Goal: Information Seeking & Learning: Learn about a topic

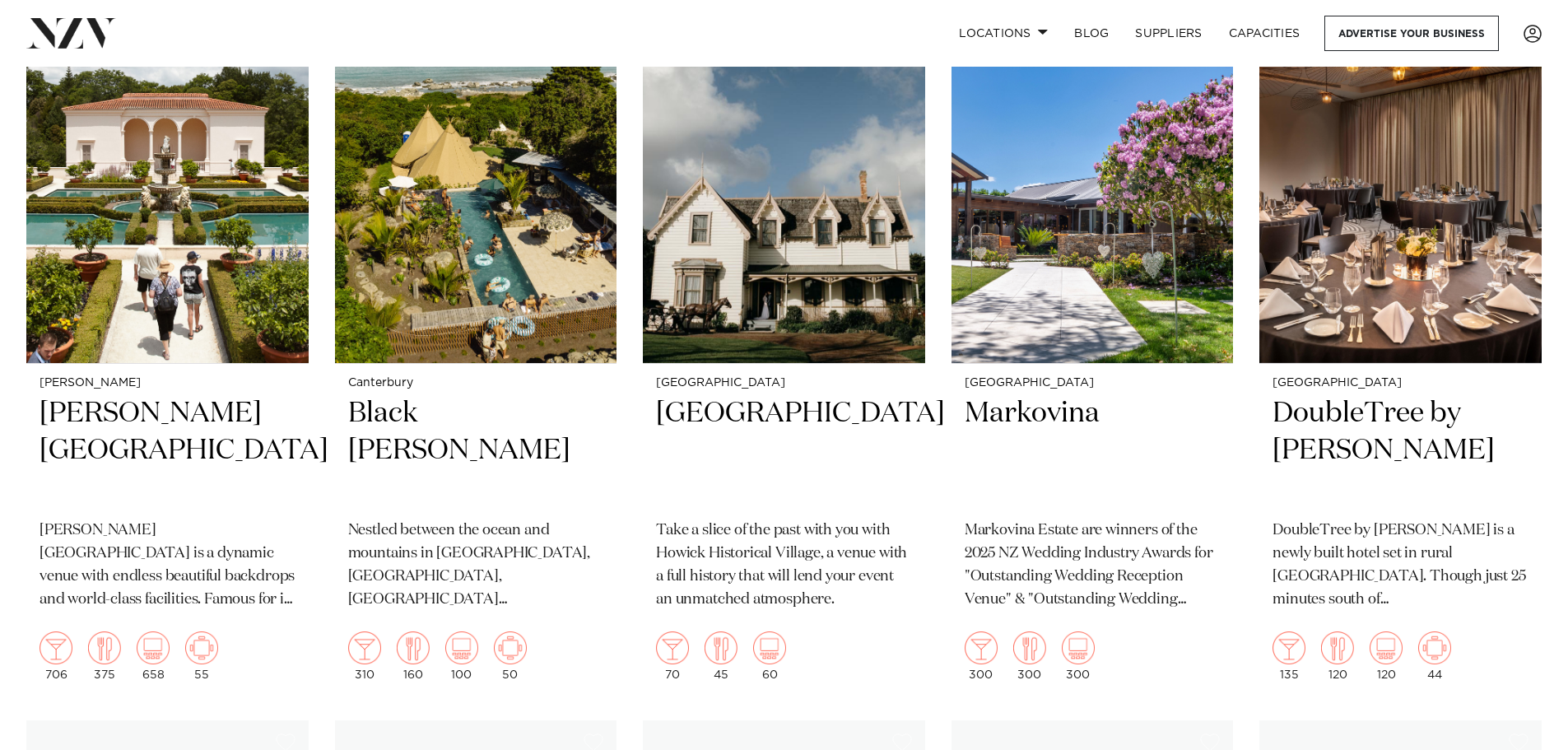
scroll to position [1927, 0]
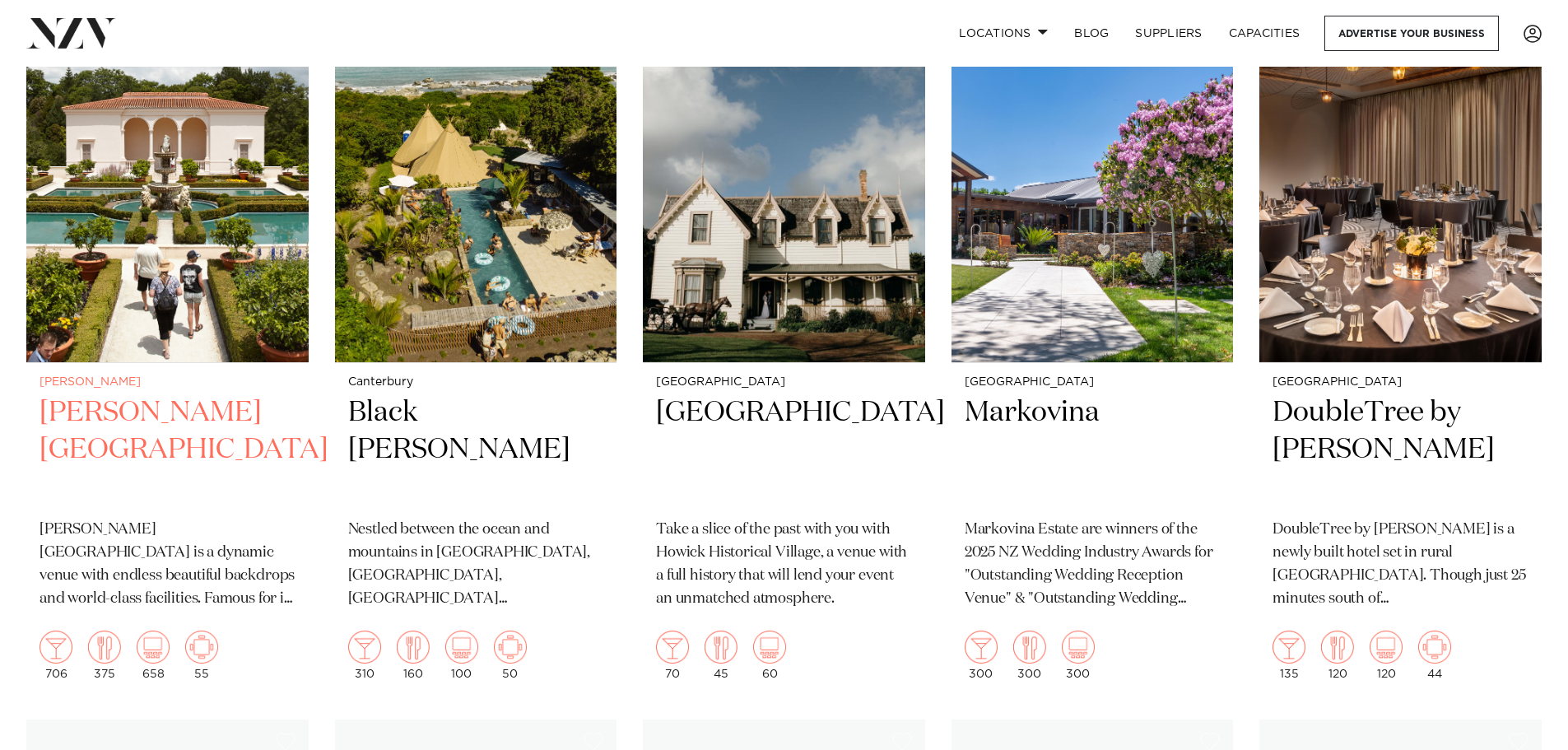
click at [206, 417] on h2 "[PERSON_NAME][GEOGRAPHIC_DATA]" at bounding box center [168, 450] width 256 height 111
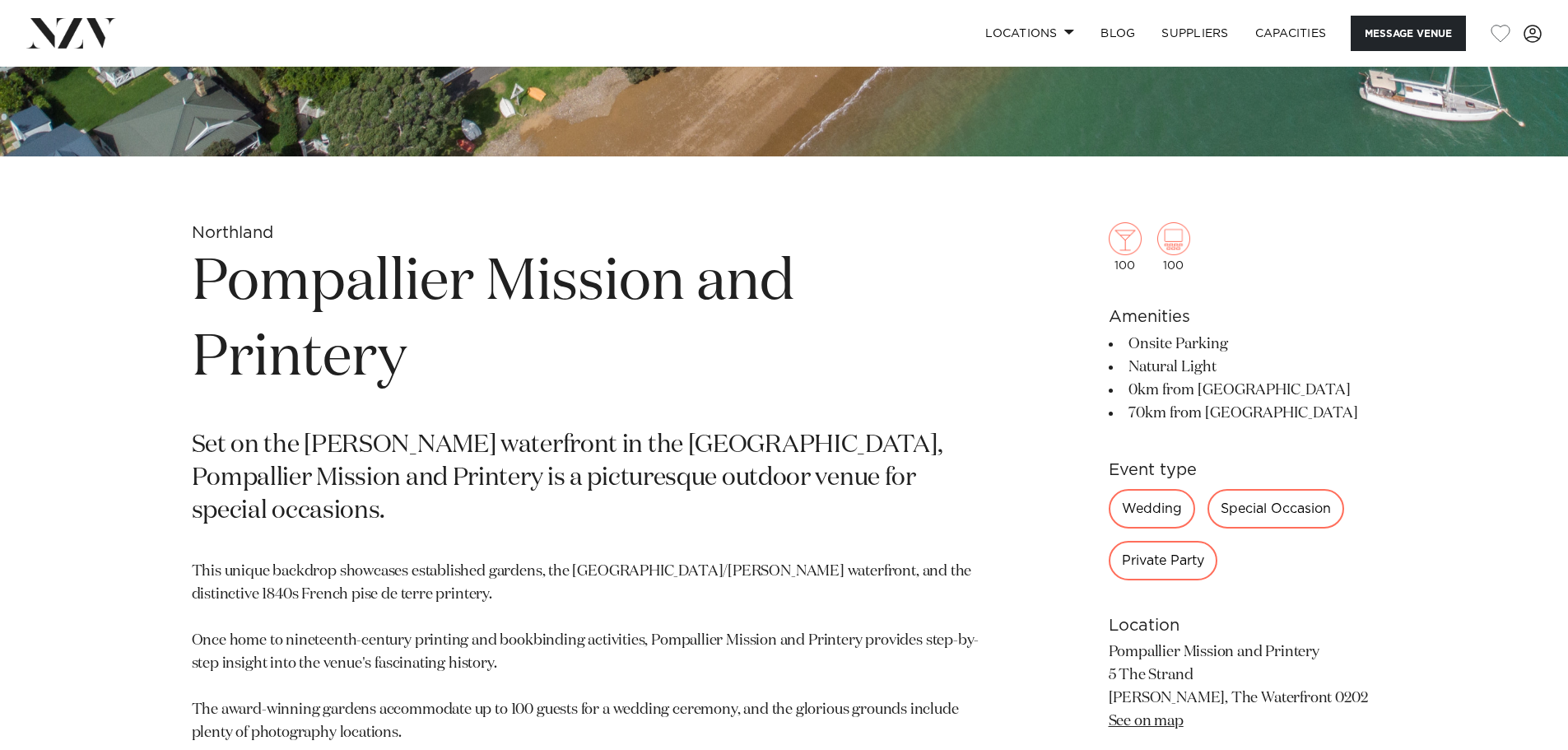
scroll to position [644, 0]
click at [1118, 512] on div "Wedding" at bounding box center [1151, 510] width 86 height 40
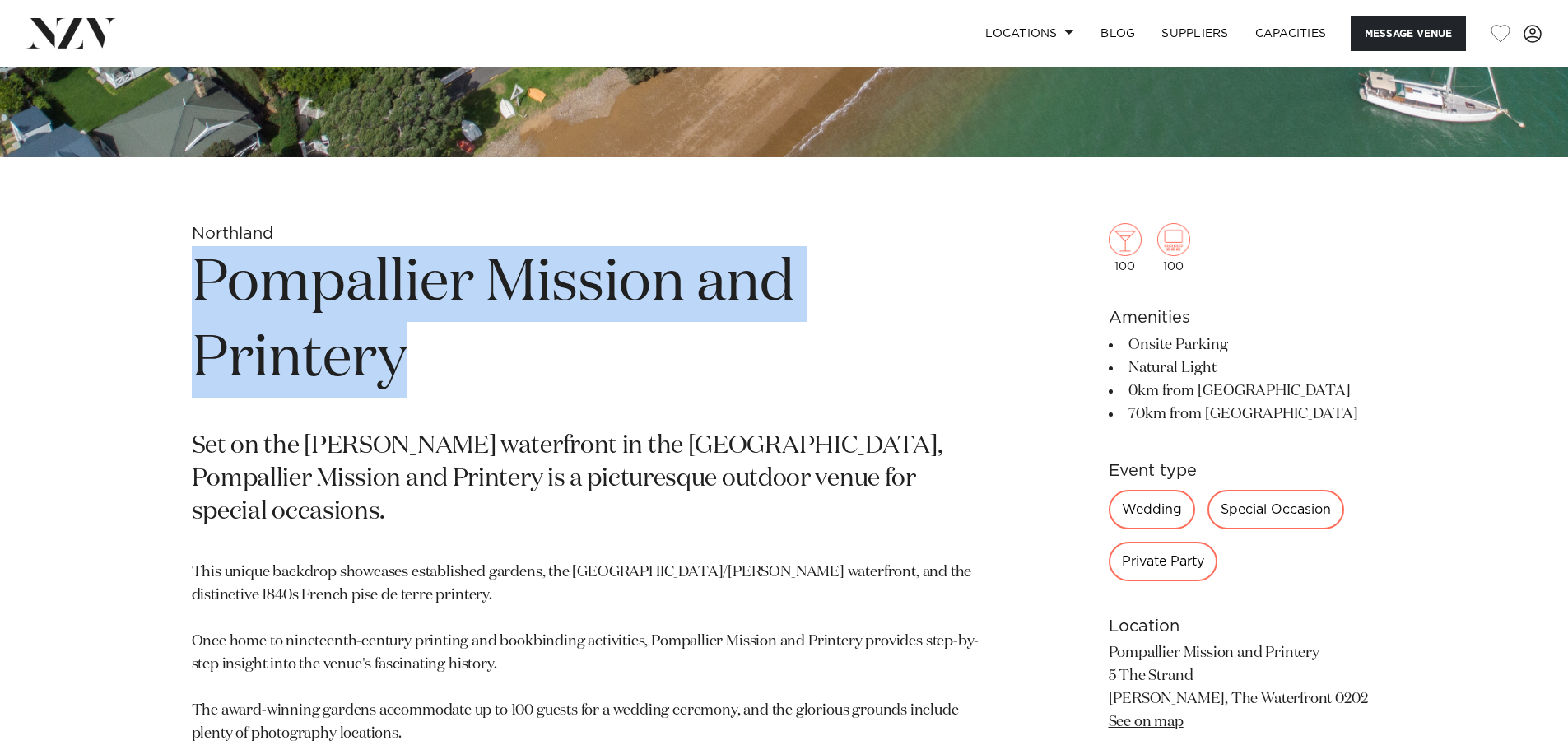
drag, startPoint x: 409, startPoint y: 350, endPoint x: 166, endPoint y: 301, distance: 247.9
click at [166, 301] on div "Northland Pompallier Mission and Printery Set on the Russell waterfront in the …" at bounding box center [784, 593] width 1401 height 740
copy h1 "Pompallier Mission and Printery"
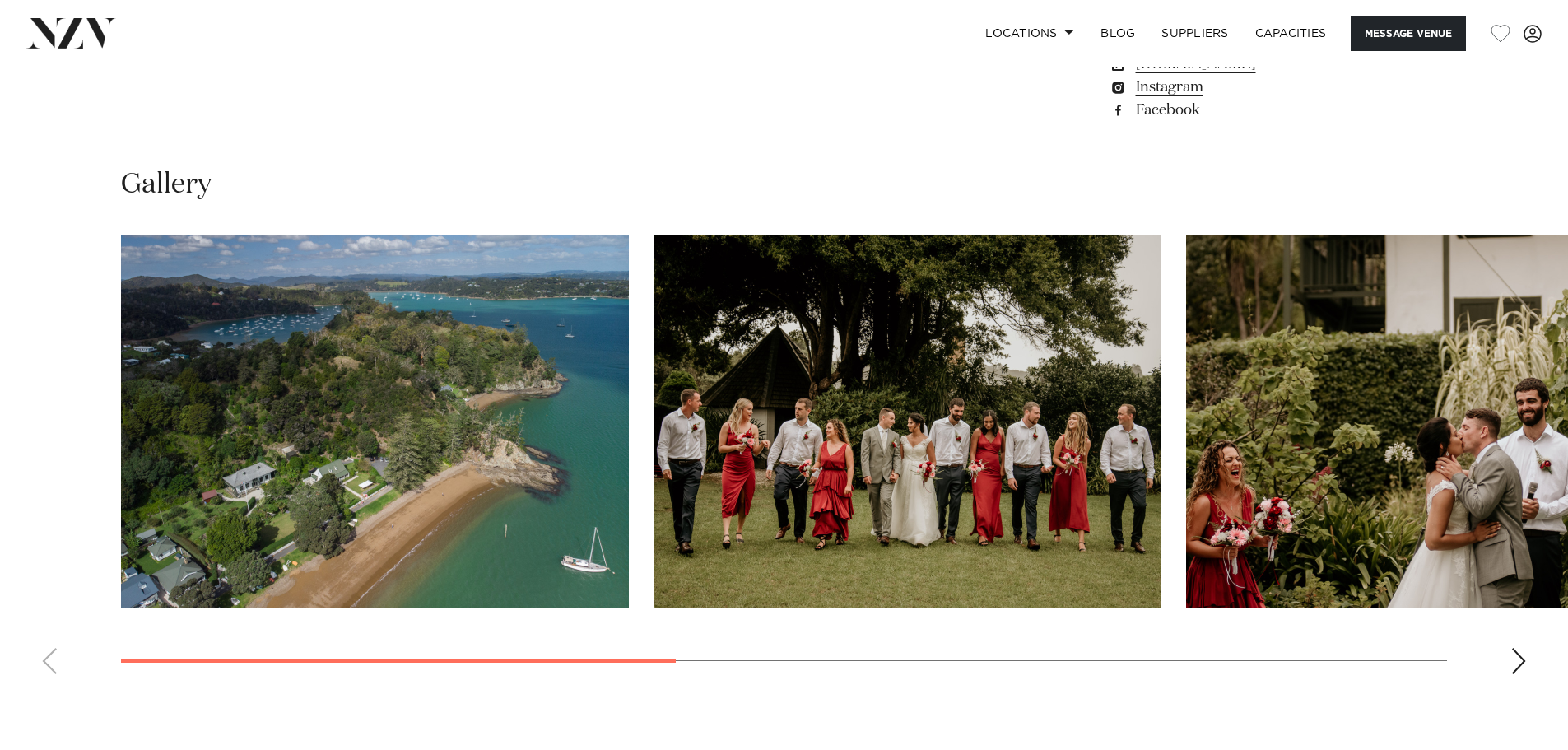
scroll to position [1467, 0]
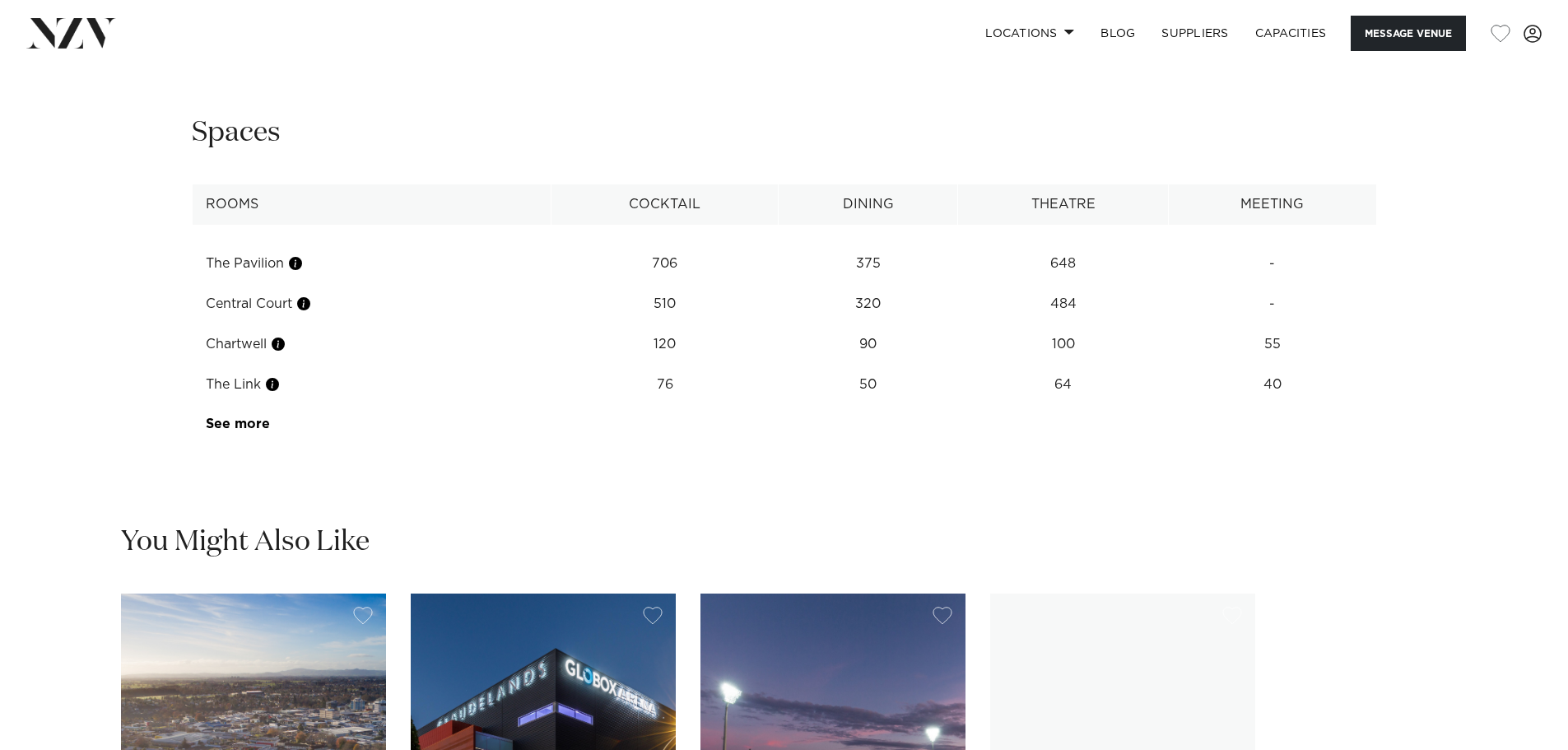
scroll to position [2201, 0]
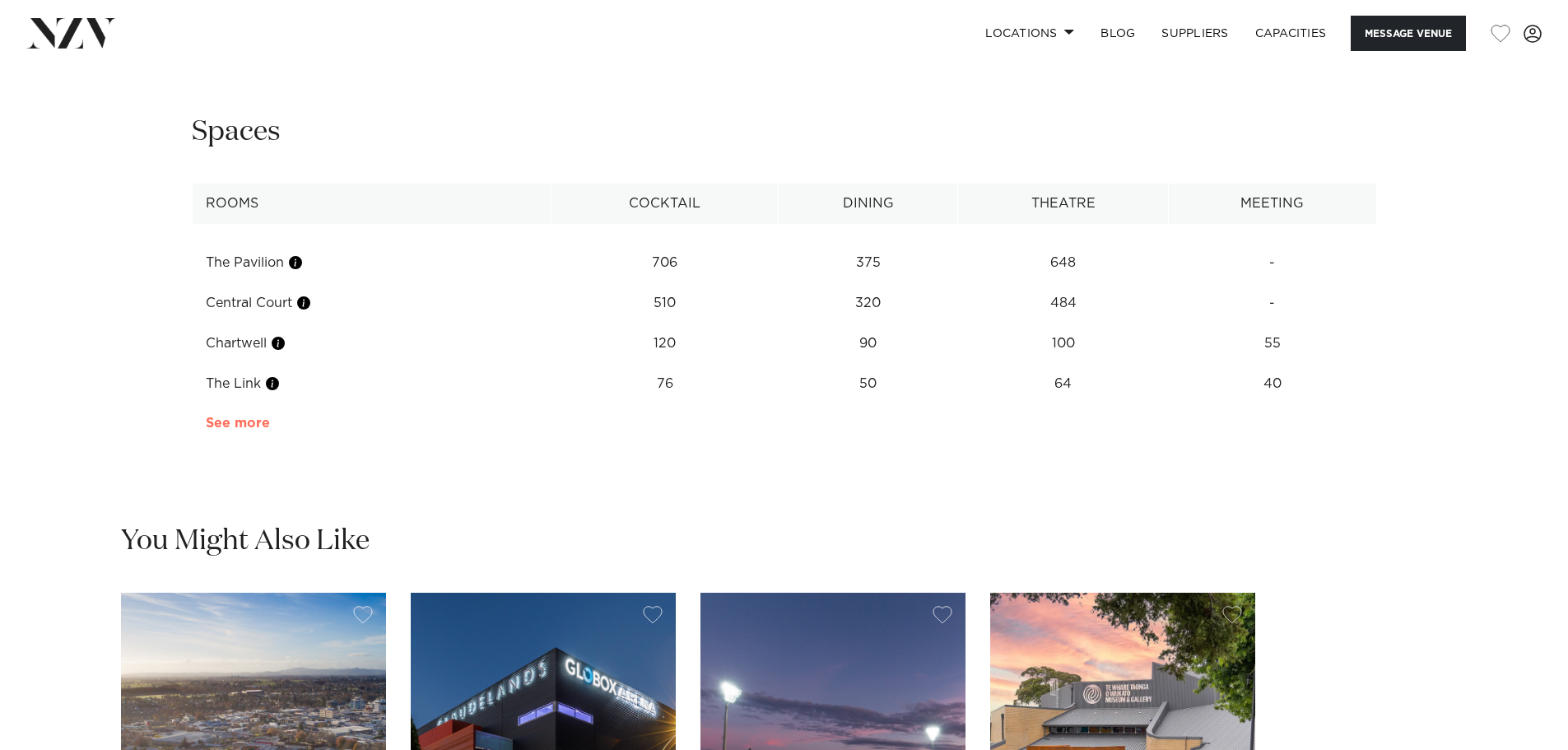
click at [249, 429] on link "See more" at bounding box center [269, 423] width 128 height 13
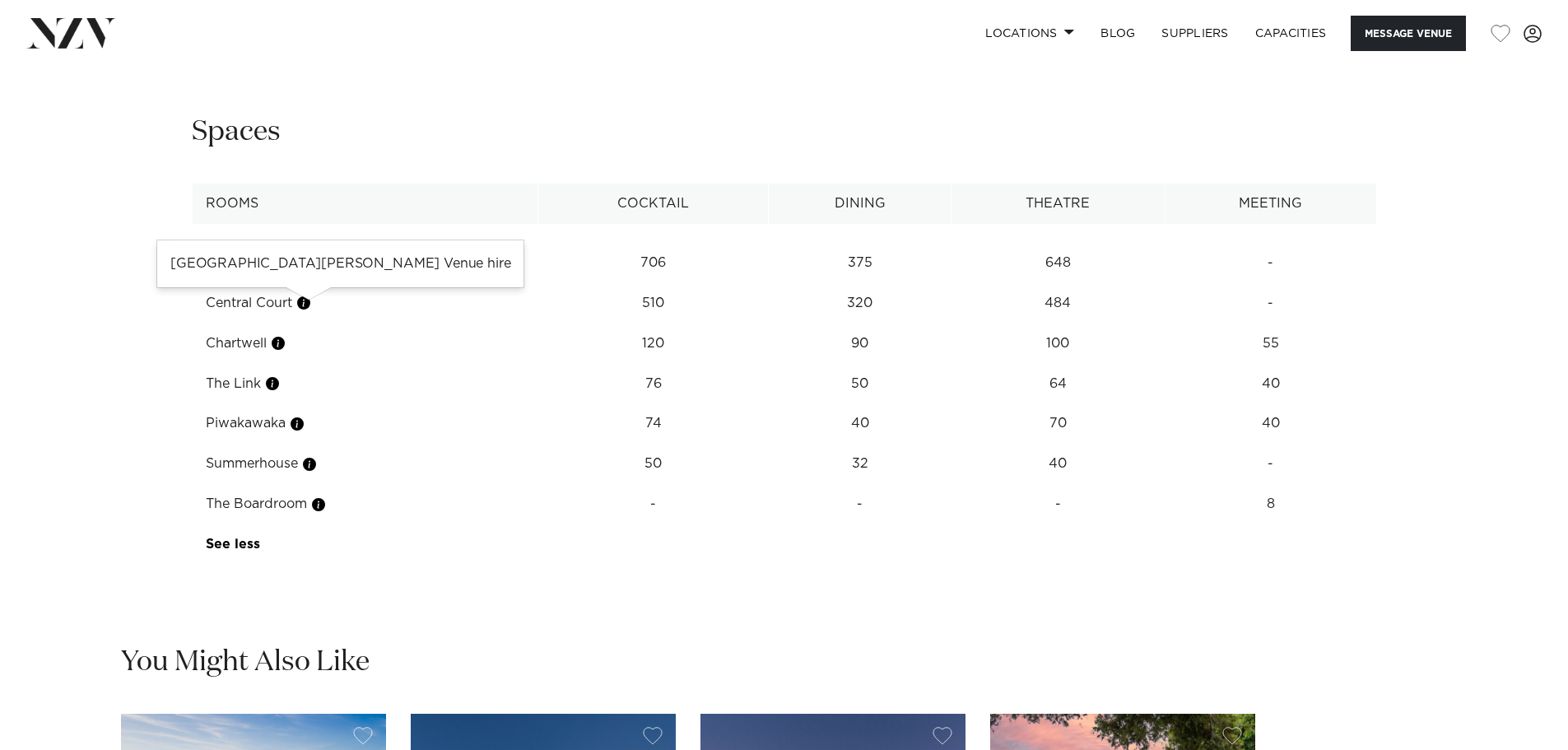
click at [306, 301] on button "button" at bounding box center [303, 303] width 17 height 17
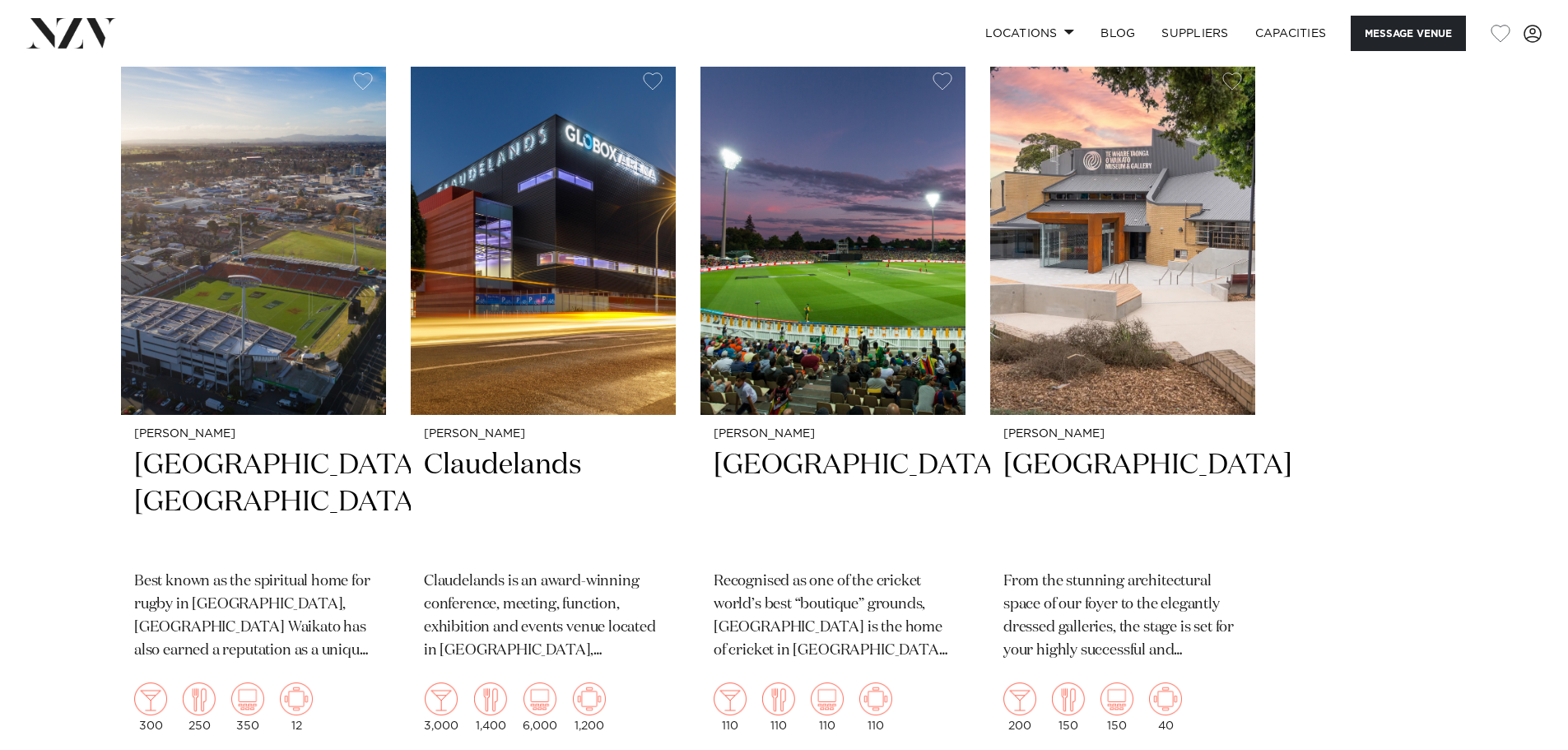
scroll to position [2871, 0]
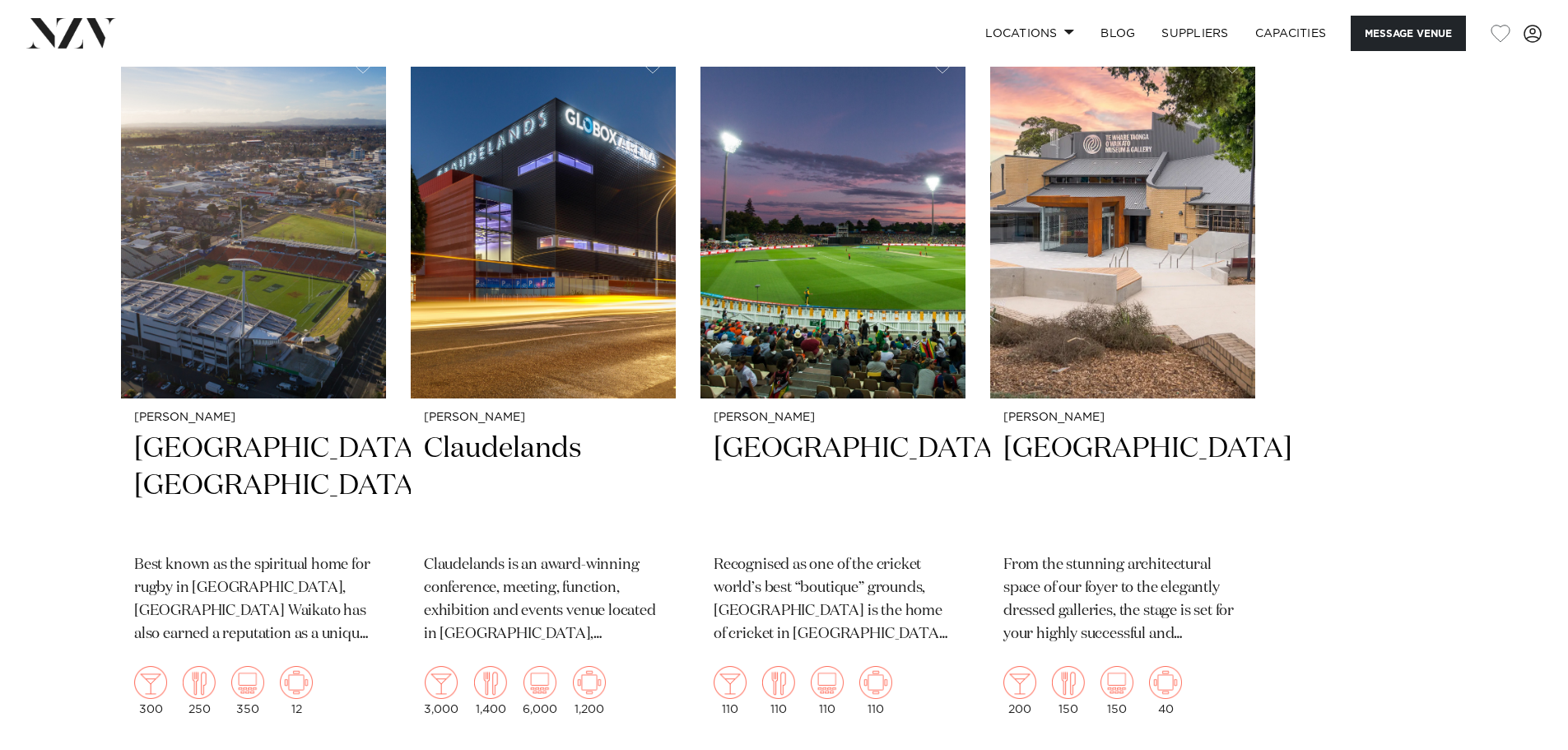
click at [68, 460] on swiper-container "[PERSON_NAME][GEOGRAPHIC_DATA] [GEOGRAPHIC_DATA] Best known as the spiritual ho…" at bounding box center [784, 425] width 1568 height 765
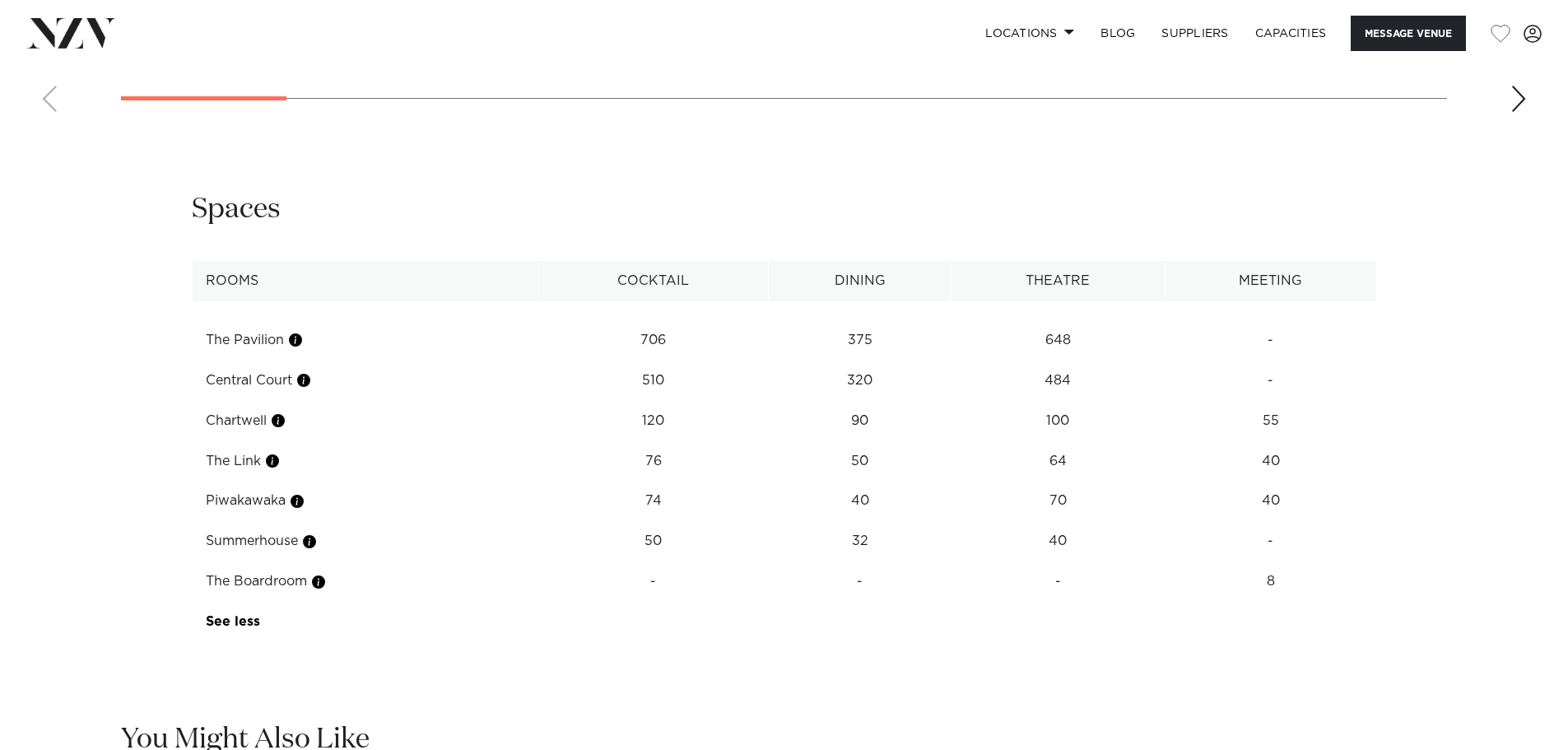
scroll to position [2124, 0]
click at [248, 427] on td "Chartwell" at bounding box center [365, 420] width 346 height 41
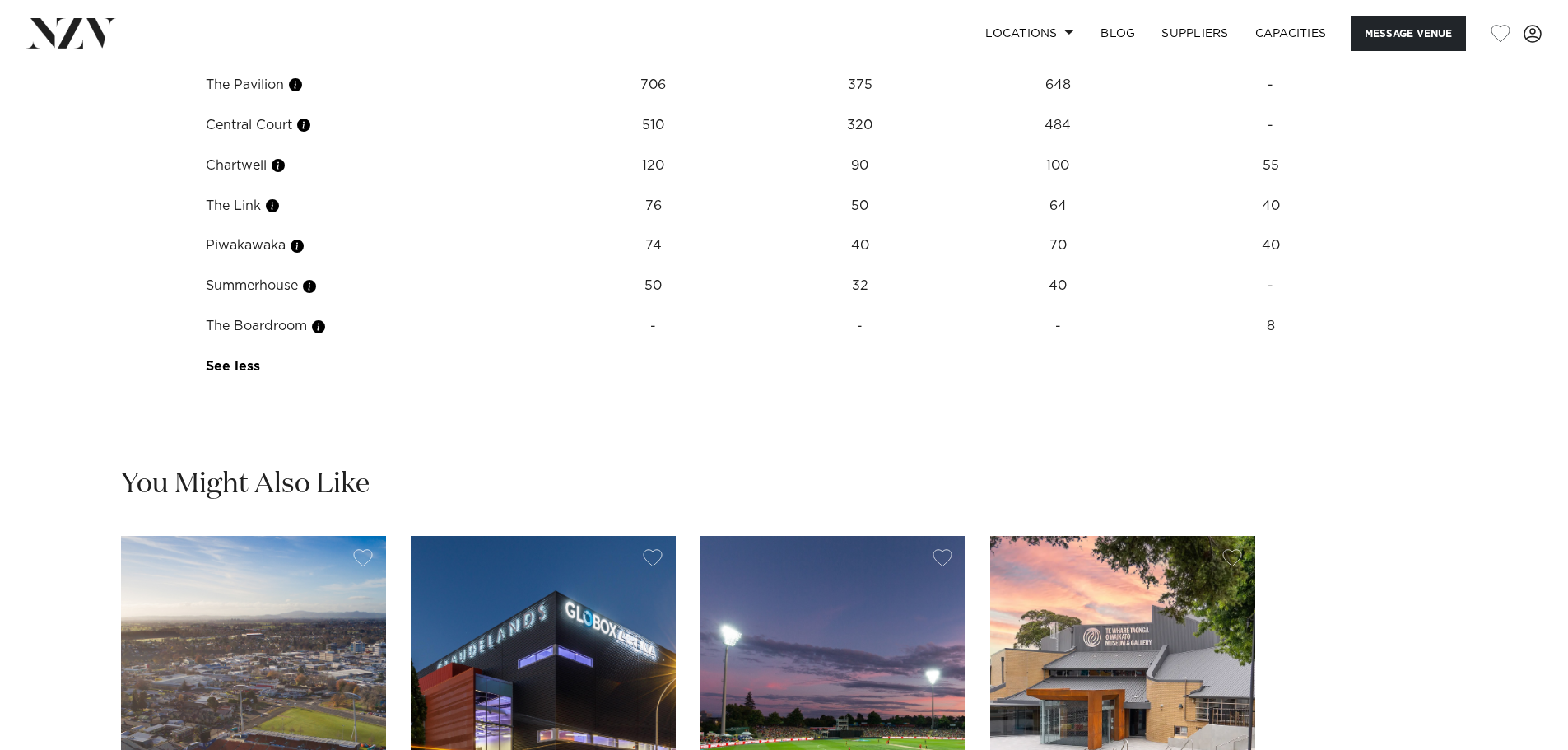
scroll to position [2380, 0]
click at [279, 170] on button "button" at bounding box center [279, 165] width 17 height 17
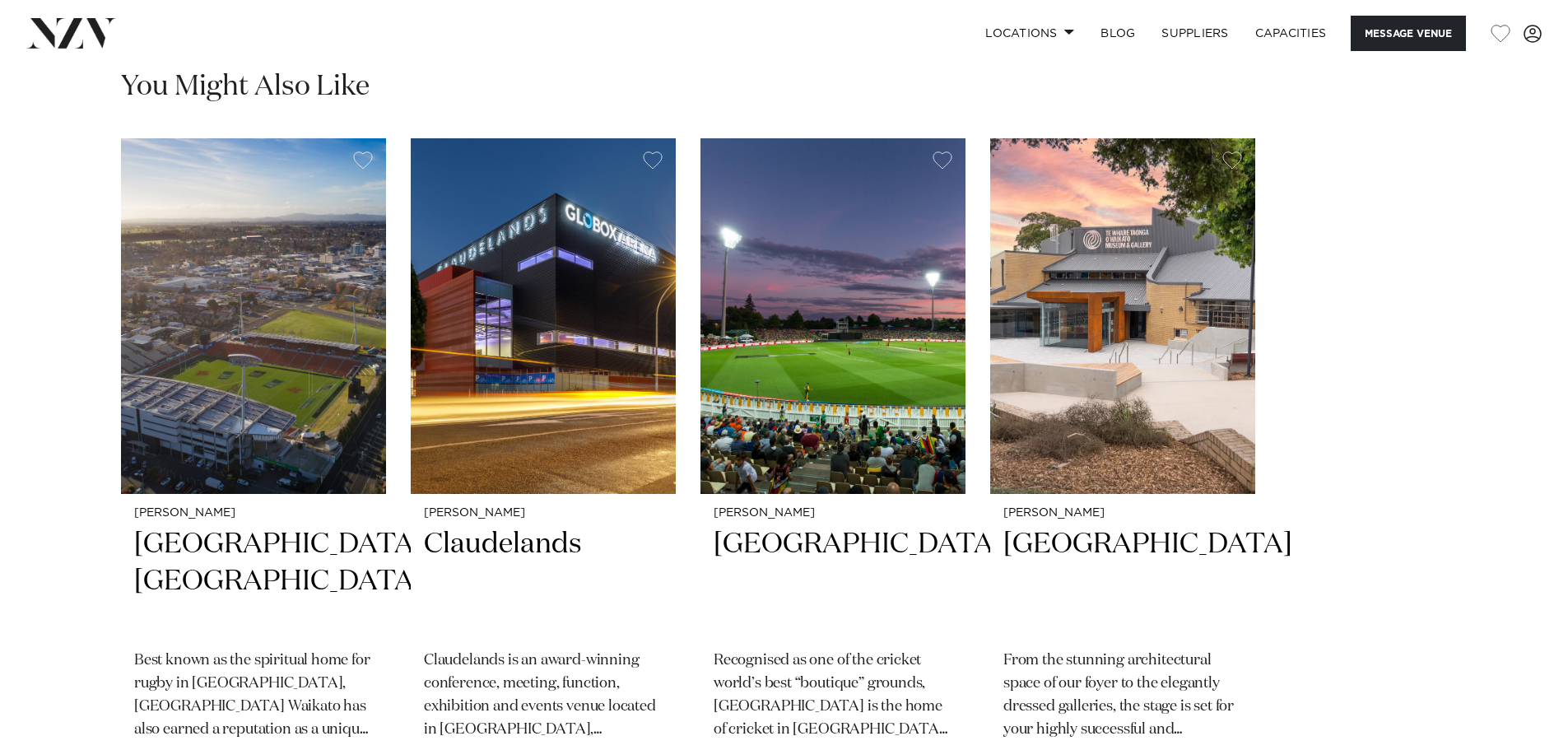
scroll to position [2790, 0]
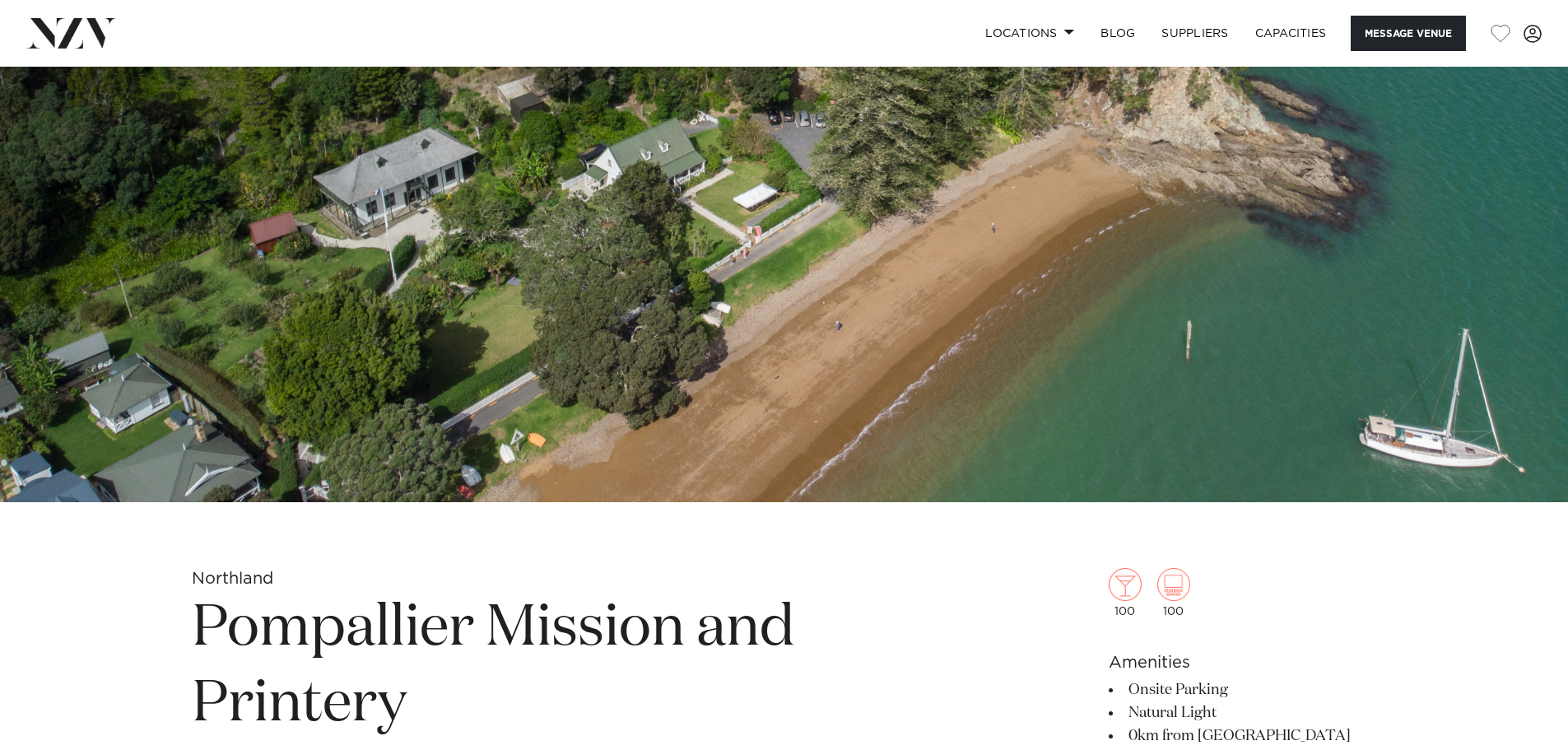
scroll to position [300, 0]
